Goal: Task Accomplishment & Management: Use online tool/utility

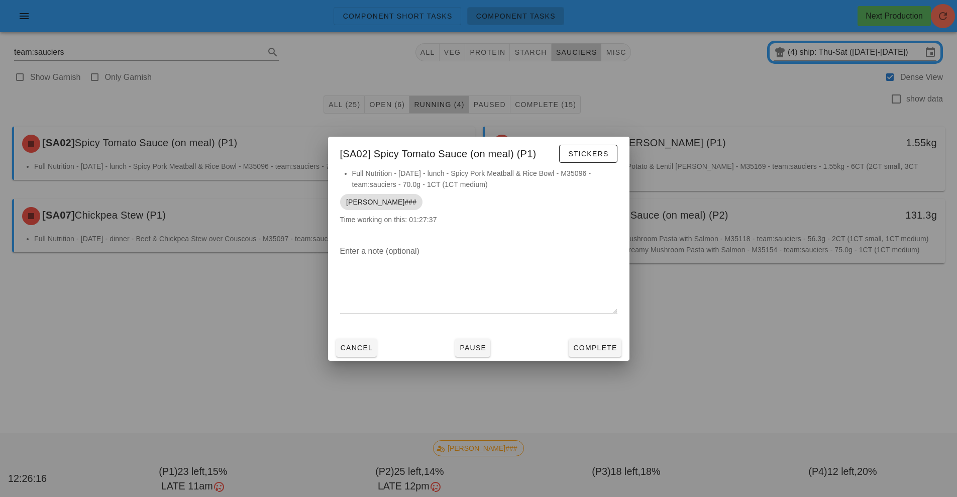
click at [739, 362] on div at bounding box center [478, 248] width 957 height 497
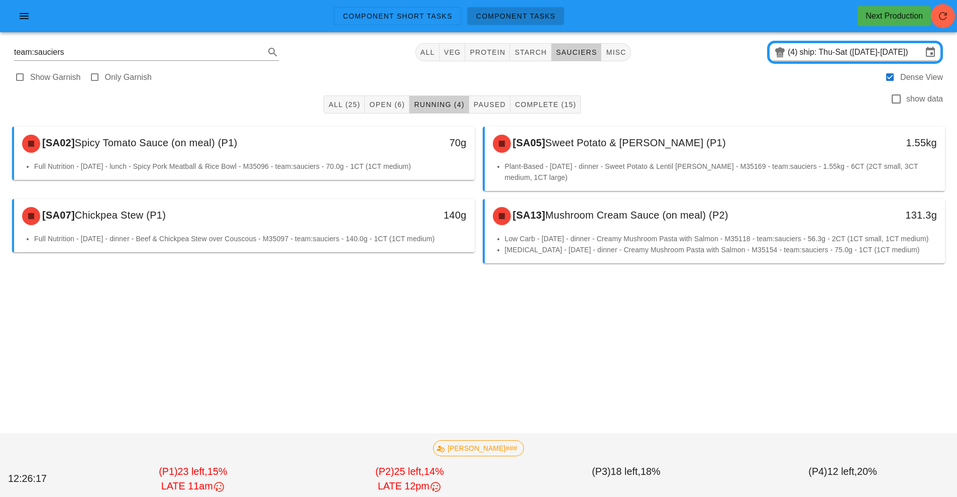
click at [583, 372] on div "Component Short Tasks Component Tasks Next Production team:sauciers All veg pro…" at bounding box center [478, 248] width 957 height 497
click at [391, 113] on button "Open (6)" at bounding box center [387, 104] width 45 height 18
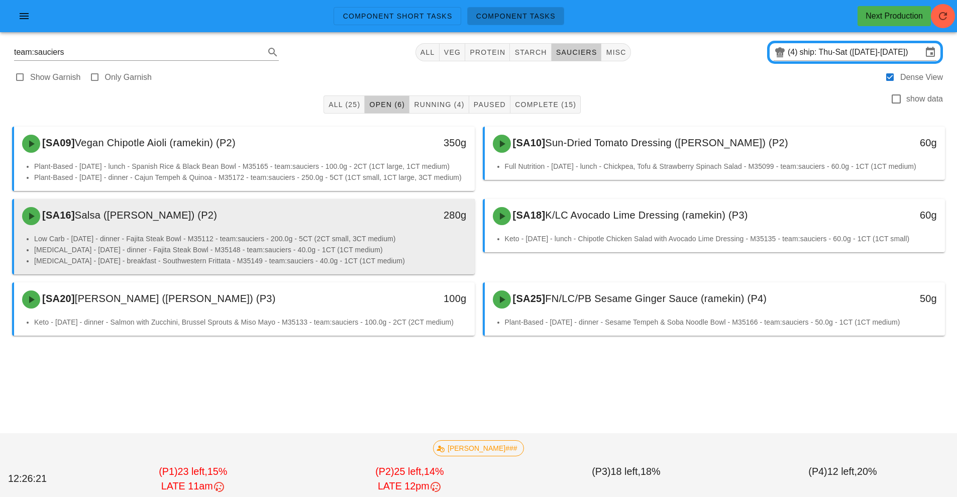
click at [274, 231] on div "[SA16] Salsa (ramekin) (P2)" at bounding box center [187, 216] width 342 height 30
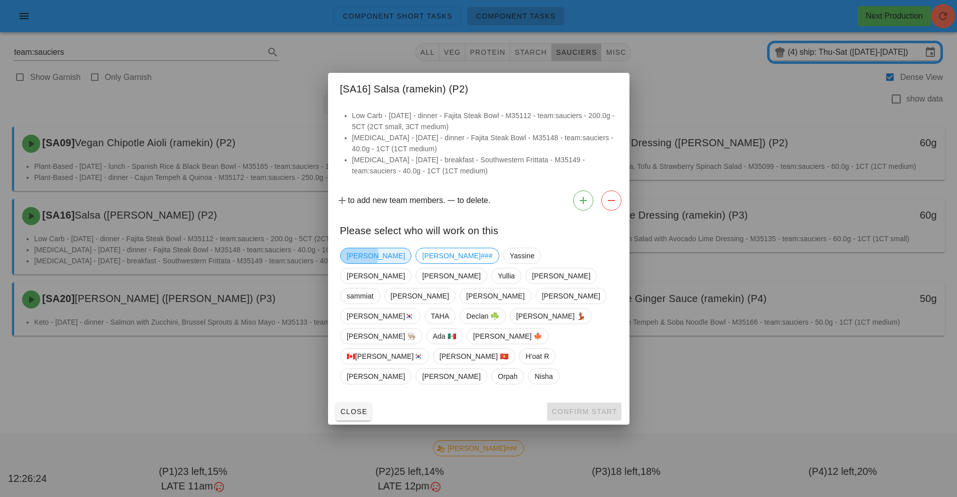
click at [357, 263] on span "[PERSON_NAME]" at bounding box center [376, 255] width 58 height 15
click at [578, 407] on span "Confirm Start" at bounding box center [584, 411] width 66 height 8
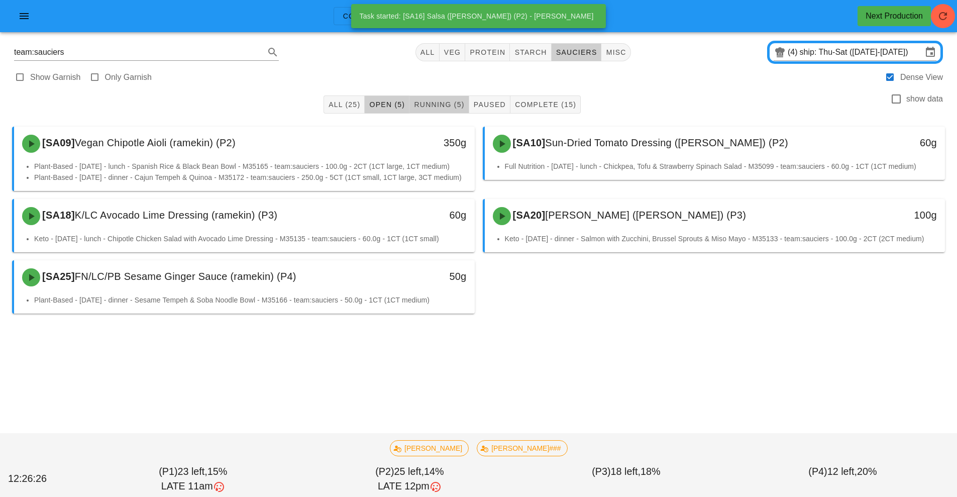
click at [428, 105] on span "Running (5)" at bounding box center [438, 104] width 51 height 8
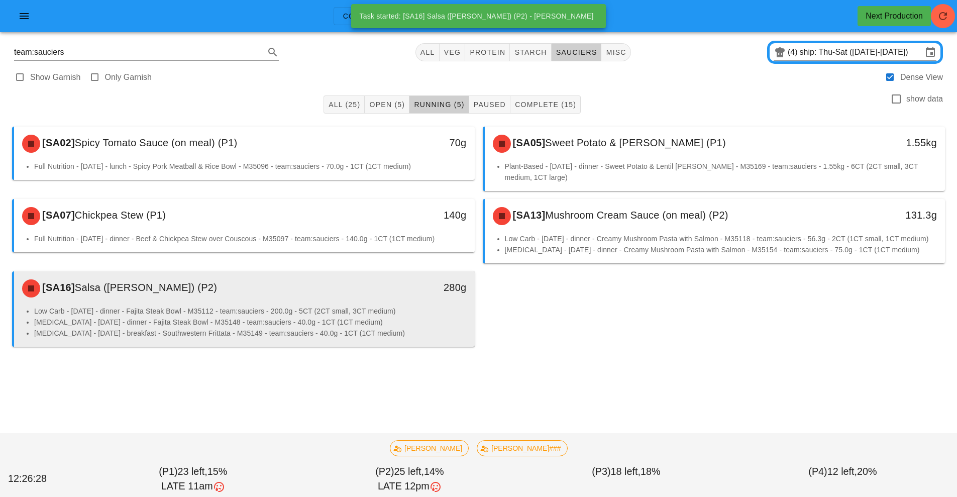
click at [321, 328] on li "[MEDICAL_DATA] - [DATE] - breakfast - Southwestern Frittata - M35149 - team:sau…" at bounding box center [250, 333] width 433 height 11
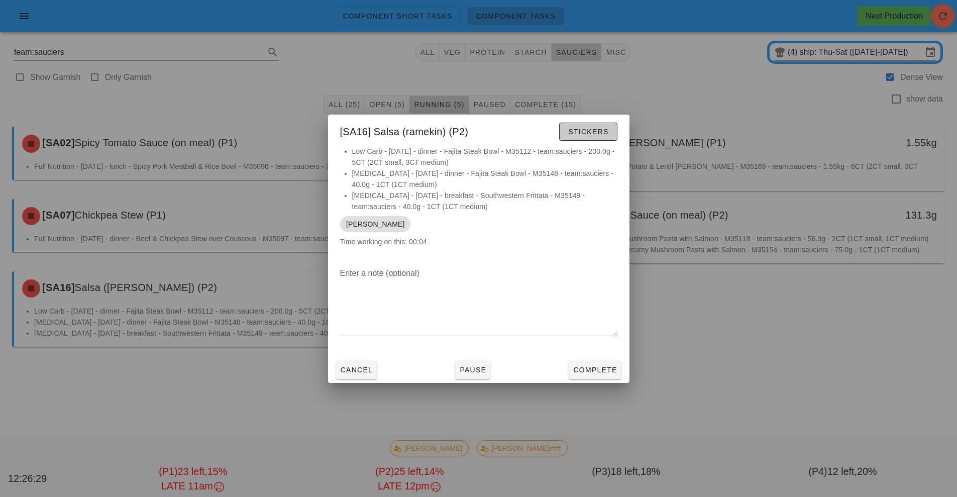
click at [588, 133] on span "Stickers" at bounding box center [588, 132] width 41 height 8
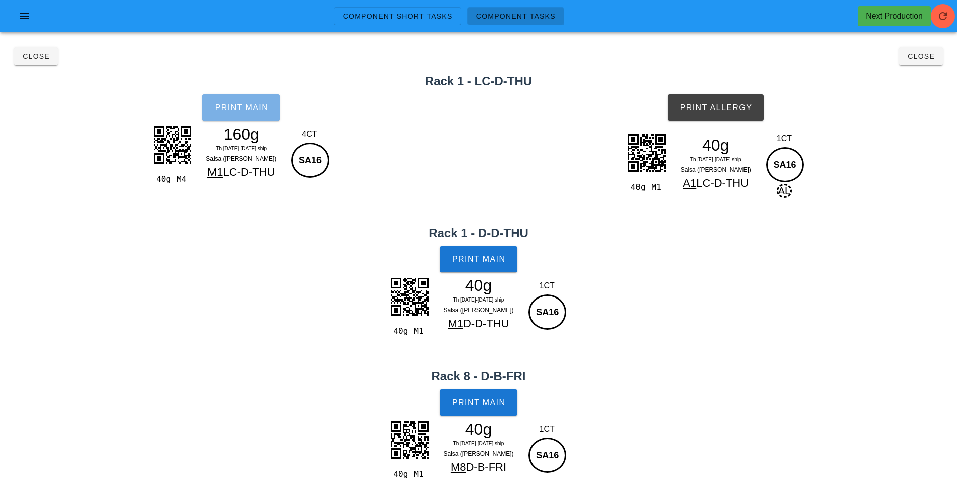
click at [242, 103] on span "Print Main" at bounding box center [241, 107] width 54 height 9
click at [480, 260] on span "Print Main" at bounding box center [479, 259] width 54 height 9
click at [496, 392] on button "Print Main" at bounding box center [478, 402] width 77 height 26
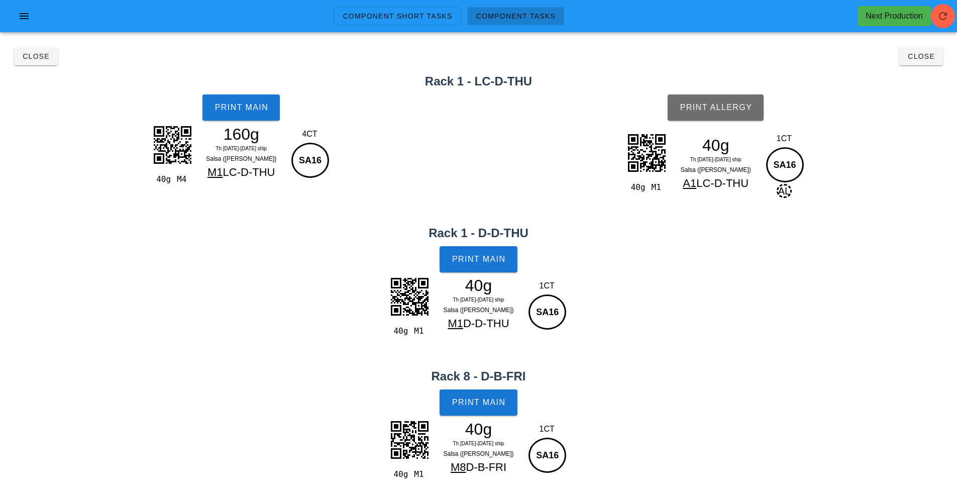
click at [725, 103] on span "Print Allergy" at bounding box center [715, 107] width 73 height 9
click at [925, 57] on span "Close" at bounding box center [921, 56] width 28 height 8
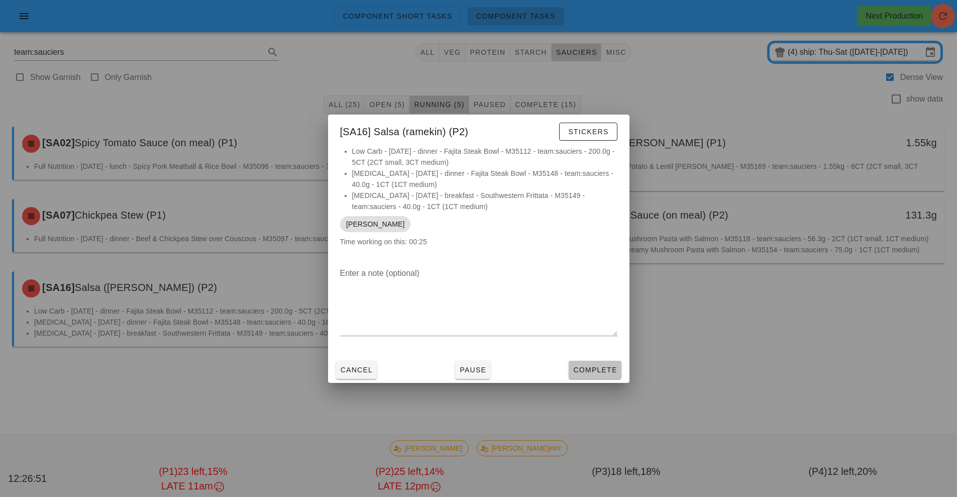
click at [600, 371] on span "Complete" at bounding box center [595, 370] width 44 height 8
